Goal: Task Accomplishment & Management: Manage account settings

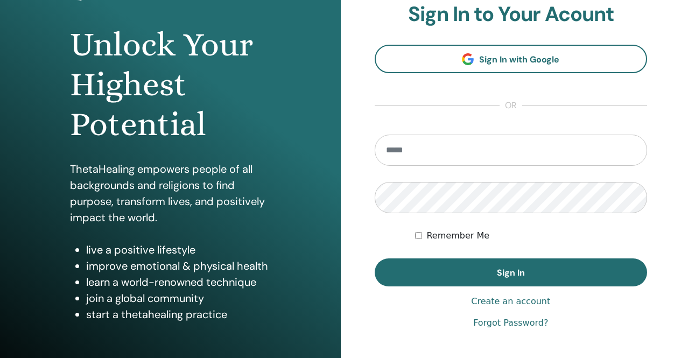
scroll to position [108, 0]
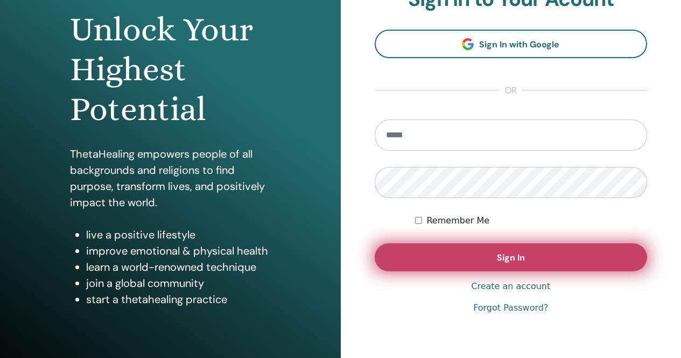
type input "**********"
click at [460, 256] on button "Sign In" at bounding box center [511, 257] width 273 height 28
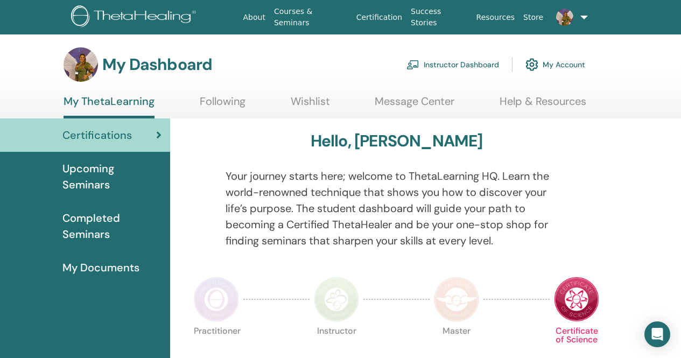
click at [450, 67] on link "Instructor Dashboard" at bounding box center [453, 65] width 93 height 24
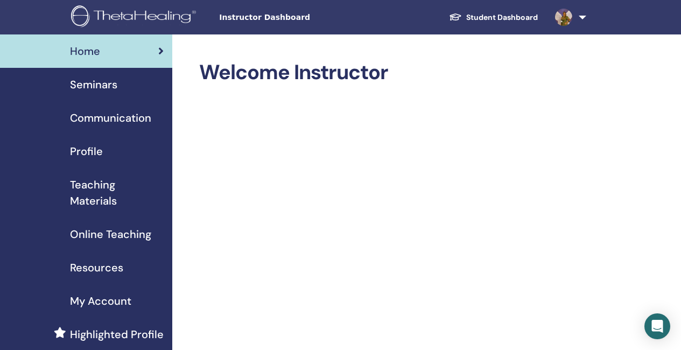
click at [99, 88] on span "Seminars" at bounding box center [93, 84] width 47 height 16
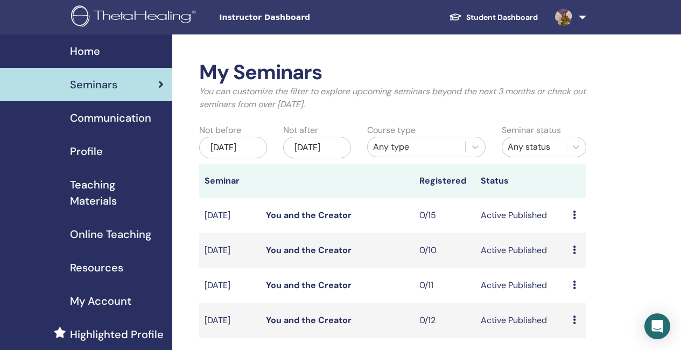
click at [95, 146] on span "Profile" at bounding box center [86, 151] width 33 height 16
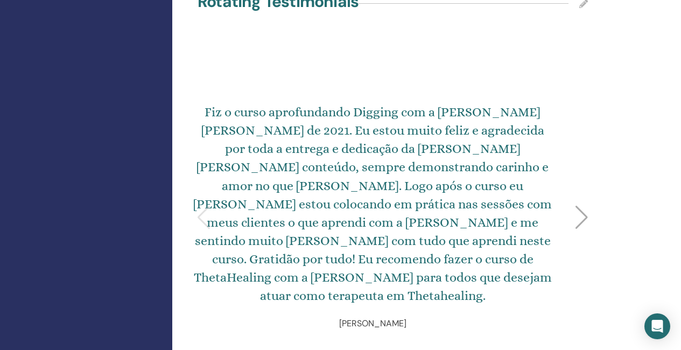
scroll to position [1939, 0]
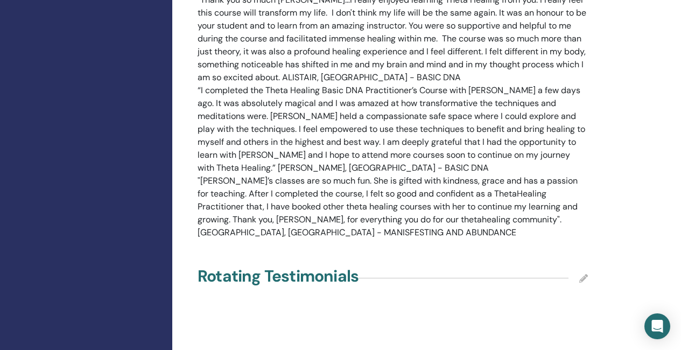
click at [582, 274] on icon at bounding box center [584, 278] width 9 height 9
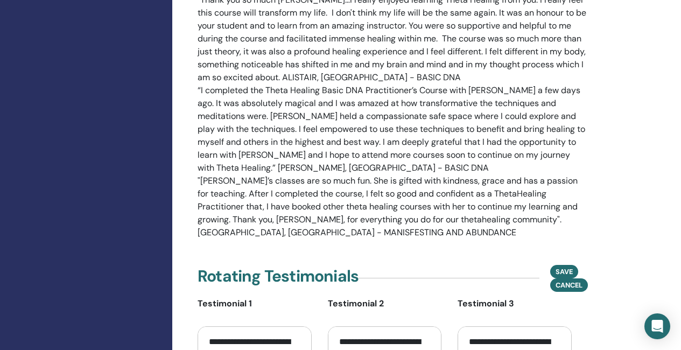
drag, startPoint x: 492, startPoint y: 304, endPoint x: 587, endPoint y: 305, distance: 94.3
type textarea "**********"
click at [565, 266] on span "Save" at bounding box center [564, 271] width 17 height 11
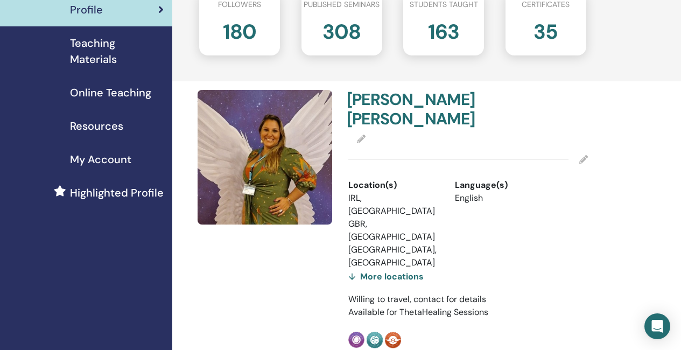
scroll to position [0, 0]
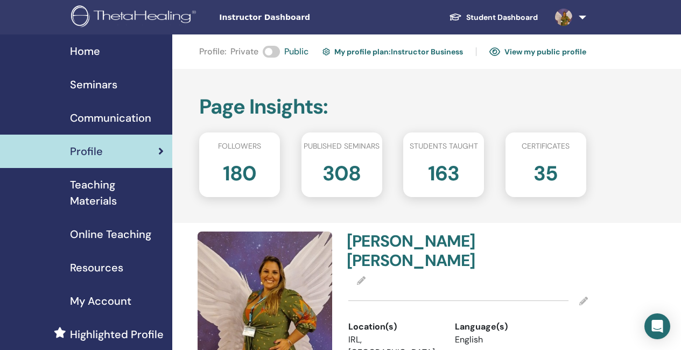
click at [424, 50] on link "My profile plan : Instructor Business" at bounding box center [393, 51] width 141 height 17
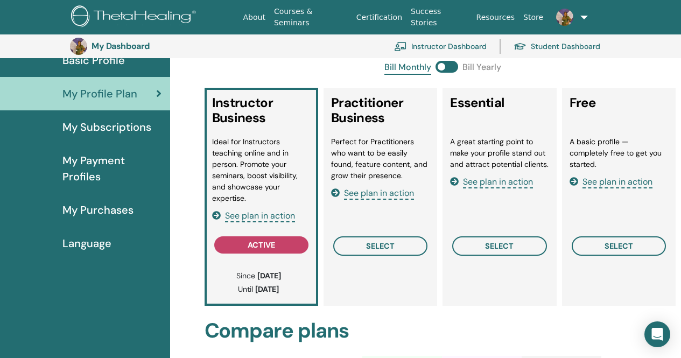
scroll to position [131, 0]
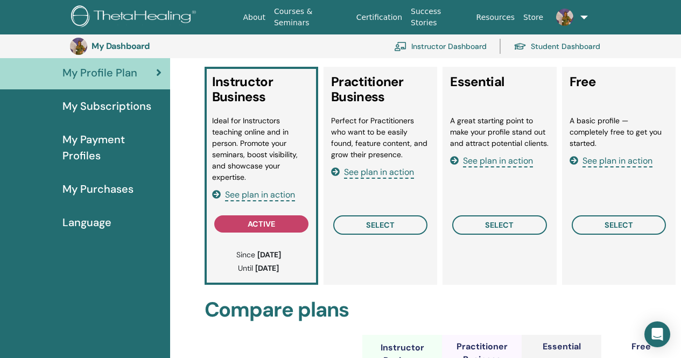
click at [215, 191] on icon at bounding box center [216, 194] width 9 height 9
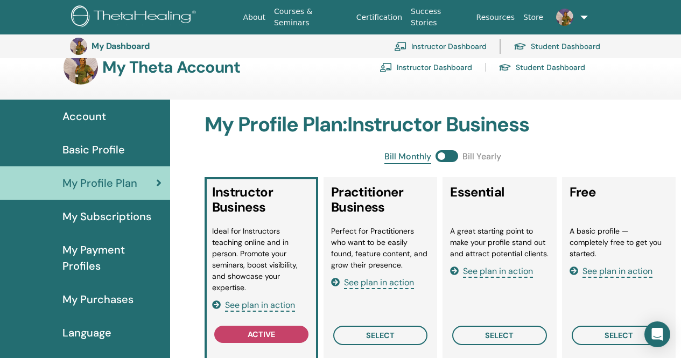
scroll to position [0, 0]
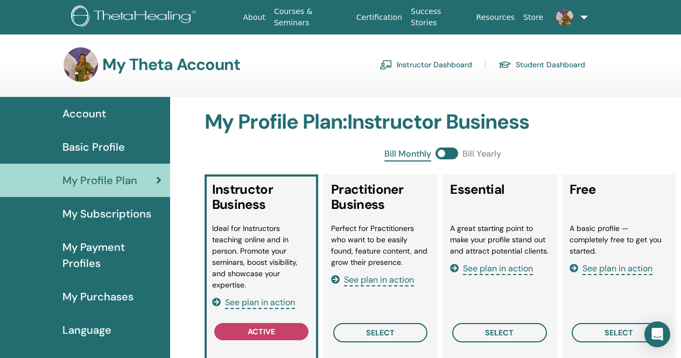
click at [89, 215] on span "My Subscriptions" at bounding box center [106, 214] width 89 height 16
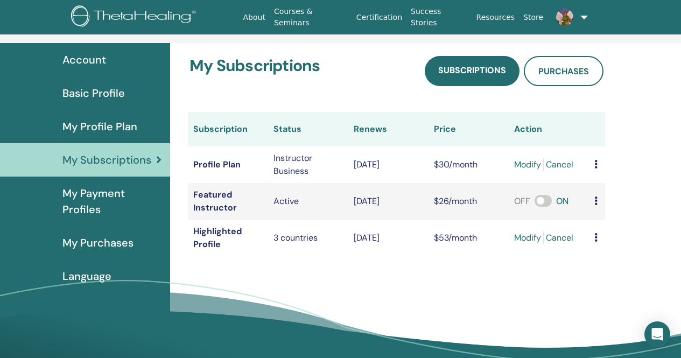
scroll to position [131, 0]
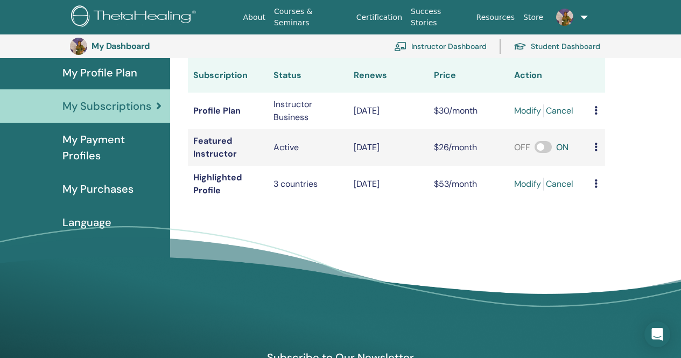
click at [299, 187] on p "3 countries" at bounding box center [308, 184] width 69 height 13
click at [307, 186] on p "3 countries" at bounding box center [308, 184] width 69 height 13
click at [527, 187] on link "modify" at bounding box center [527, 184] width 27 height 13
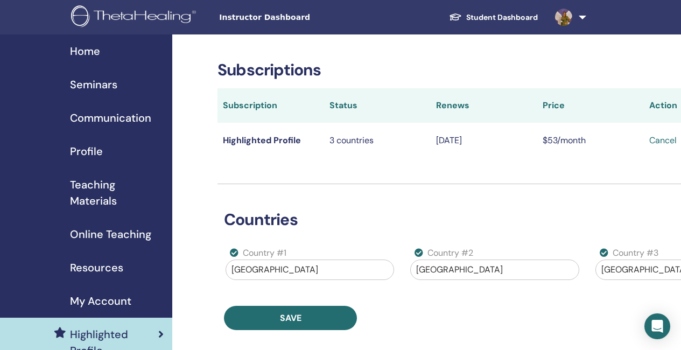
click at [91, 51] on span "Home" at bounding box center [85, 51] width 30 height 16
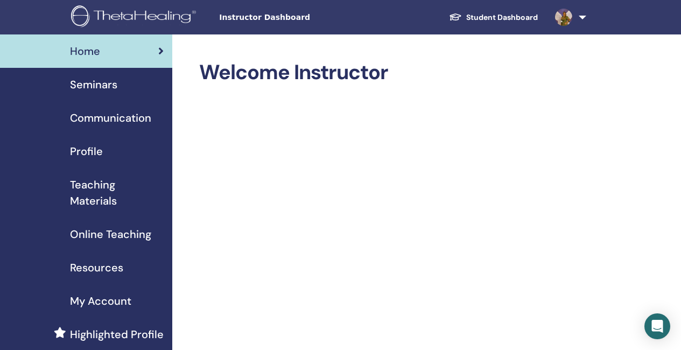
click at [95, 83] on span "Seminars" at bounding box center [93, 84] width 47 height 16
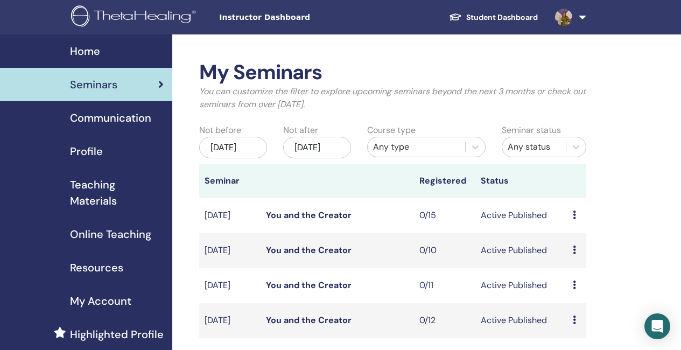
click at [80, 51] on span "Home" at bounding box center [85, 51] width 30 height 16
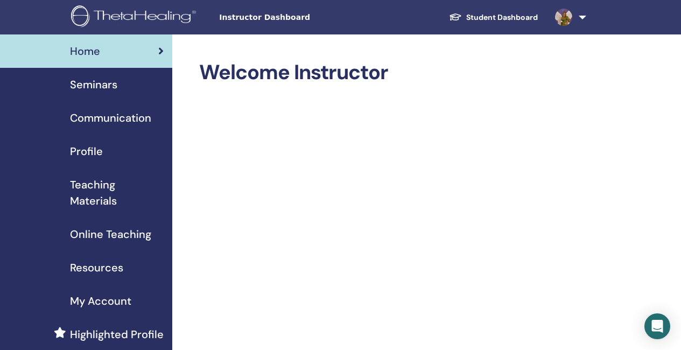
click at [109, 117] on span "Communication" at bounding box center [110, 118] width 81 height 16
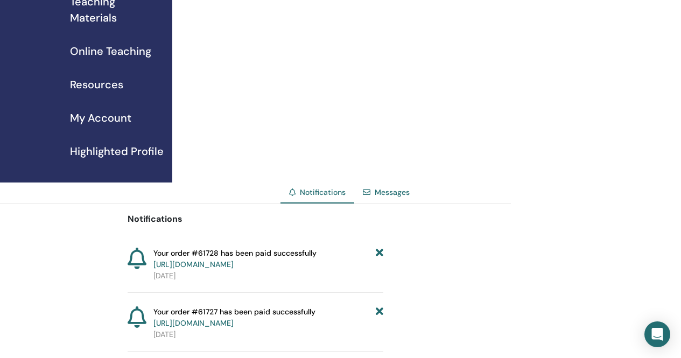
scroll to position [162, 0]
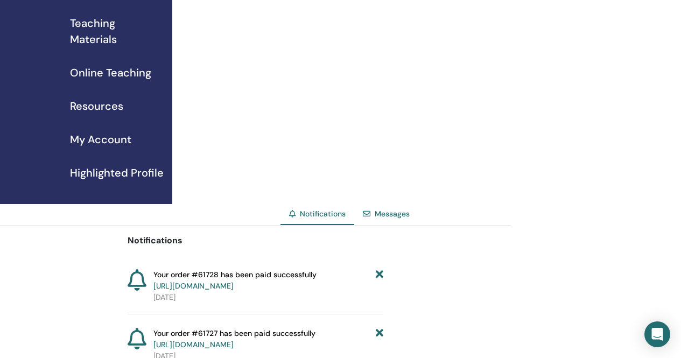
click at [397, 212] on link "Messages" at bounding box center [392, 214] width 35 height 10
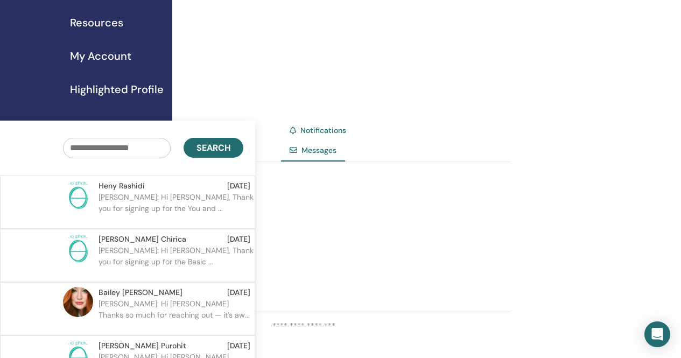
scroll to position [269, 0]
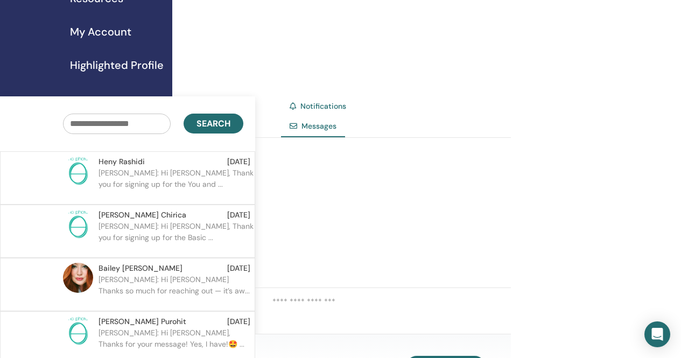
click at [165, 187] on p "Juliana: Hi Heny, Thank you for signing up for the You and ..." at bounding box center [177, 183] width 156 height 32
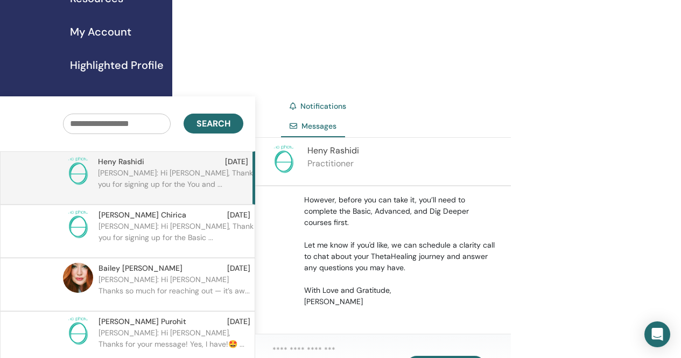
scroll to position [82, 0]
click at [166, 246] on p "Juliana: Hi Nicole, Thank you for signing up for the Basic ..." at bounding box center [177, 237] width 156 height 32
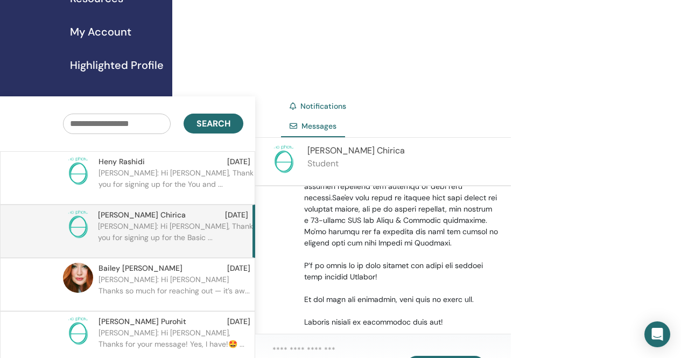
scroll to position [567, 0]
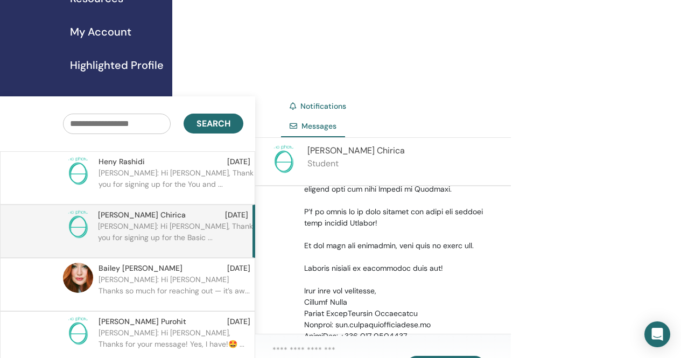
click at [176, 296] on p "Juliana: Hi Bailey Thanks so much for reaching out — it’s aw..." at bounding box center [177, 290] width 156 height 32
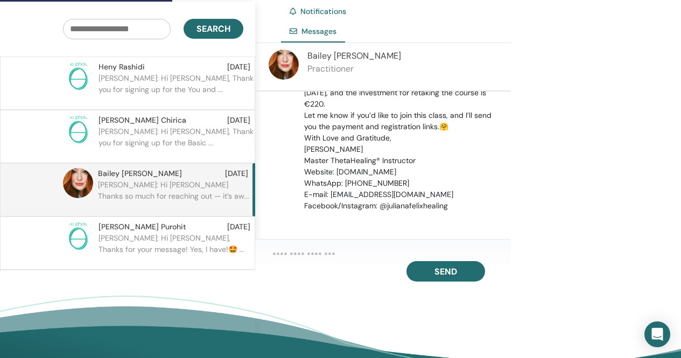
scroll to position [377, 0]
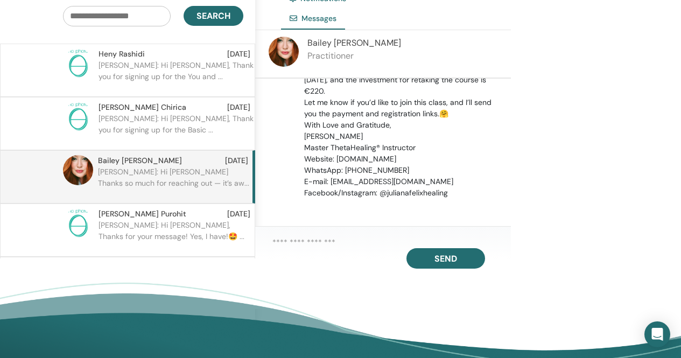
click at [189, 229] on p "Juliana: Hi Sweta, Thanks for your message! Yes, I have!🤩 ..." at bounding box center [177, 236] width 156 height 32
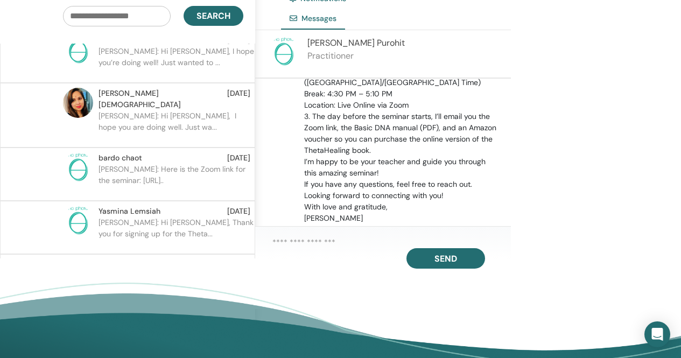
scroll to position [423, 0]
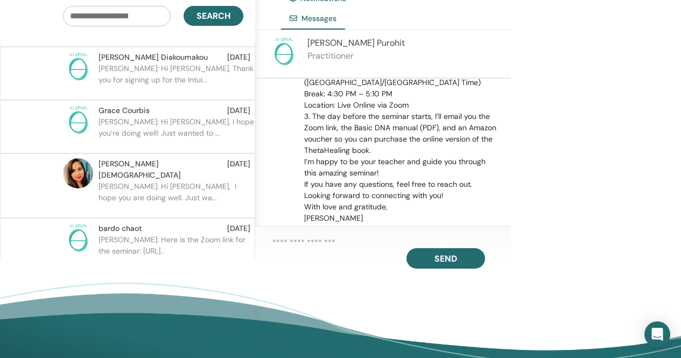
click at [177, 127] on p "Juliana: Hi Grace, I hope you’re doing well! Just wanted to ..." at bounding box center [177, 132] width 156 height 32
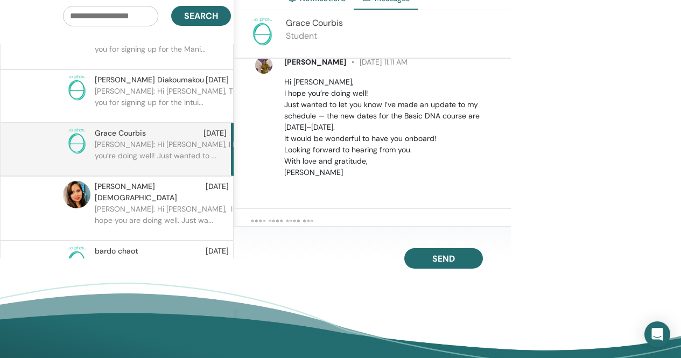
scroll to position [4491, 0]
click at [174, 86] on p "Juliana: Hi Vanessa, Thank you for signing up for the Intui..." at bounding box center [173, 102] width 156 height 32
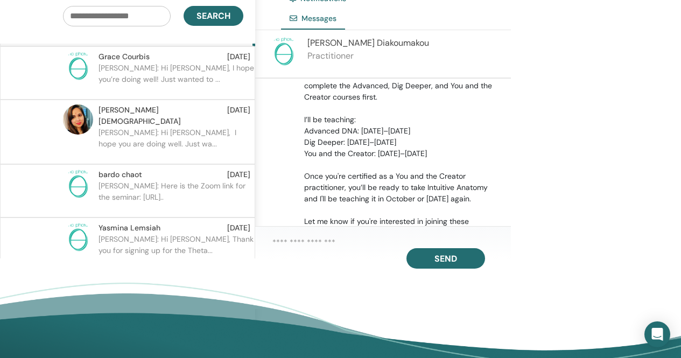
scroll to position [531, 0]
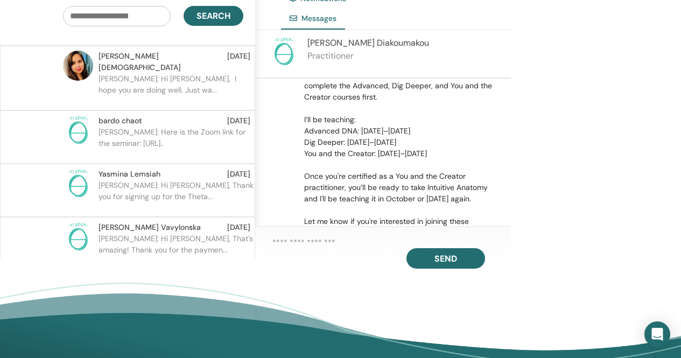
click at [174, 187] on p "Juliana: Hi Yasmina, Thank you for signing up for the Theta..." at bounding box center [177, 196] width 156 height 32
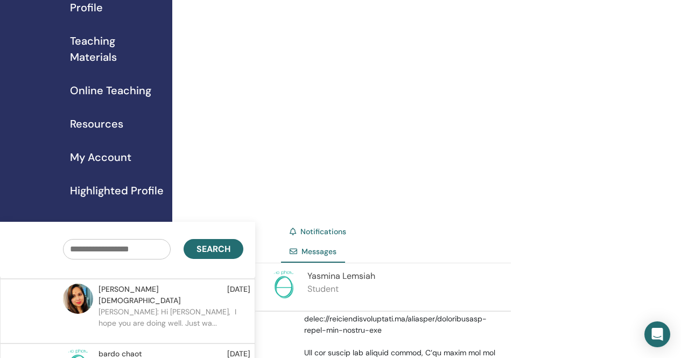
scroll to position [108, 0]
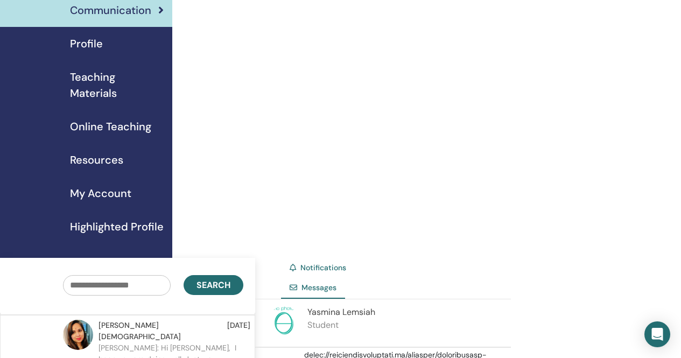
click at [104, 81] on span "Teaching Materials" at bounding box center [117, 85] width 94 height 32
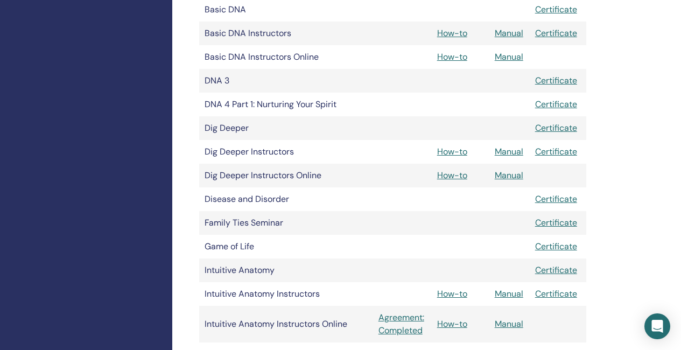
scroll to position [377, 0]
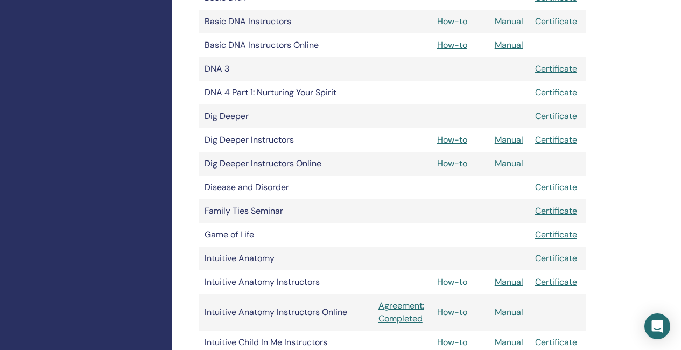
click at [463, 283] on link "How-to" at bounding box center [452, 281] width 30 height 11
